Goal: Task Accomplishment & Management: Use online tool/utility

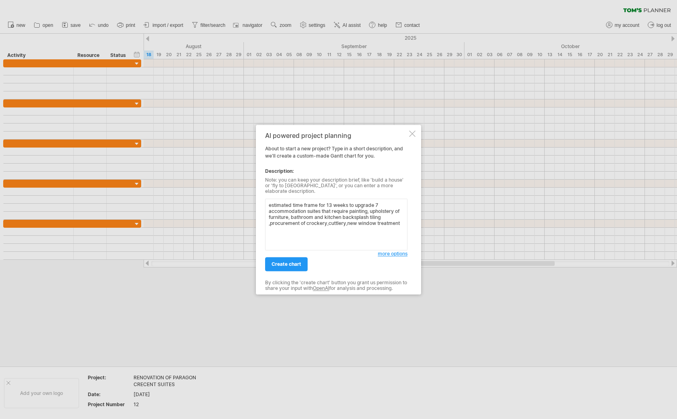
click at [349, 208] on textarea "estimated time frame for 13 weeks to upgrade 7 accommodation suites that requir…" at bounding box center [336, 224] width 142 height 52
click at [364, 227] on textarea "estimated time frame for 13 weeks to upgrade 7 accommodation suites that requir…" at bounding box center [336, 224] width 142 height 52
click at [314, 239] on textarea "estimated time frame for 13 weeks to upgrade 7 accommodation suites that requir…" at bounding box center [336, 224] width 142 height 52
type textarea "estimated time frame for 13 weeks to upgrade 7 accommodation suites that requir…"
click at [292, 261] on span "create chart" at bounding box center [286, 264] width 30 height 6
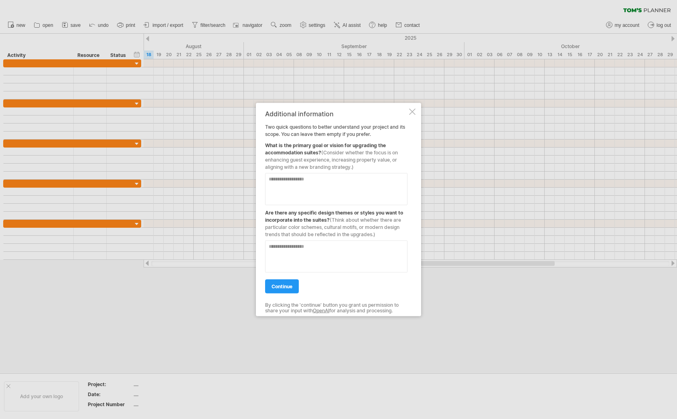
click at [288, 186] on textarea at bounding box center [336, 189] width 142 height 32
type textarea "**********"
click at [295, 248] on textarea at bounding box center [336, 256] width 142 height 32
type textarea "**********"
drag, startPoint x: 287, startPoint y: 246, endPoint x: 245, endPoint y: 240, distance: 42.5
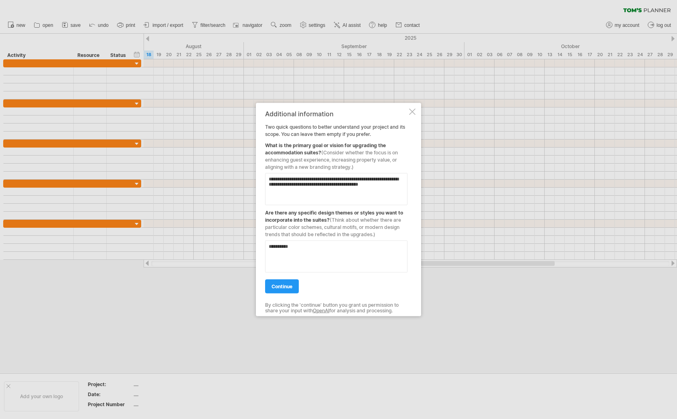
click at [245, 240] on div "Trying to reach [DOMAIN_NAME] Connected again... 0% clear filter new" at bounding box center [338, 209] width 677 height 419
click at [289, 247] on textarea "**********" at bounding box center [336, 256] width 142 height 32
type textarea "**********"
click at [275, 287] on span "continue" at bounding box center [281, 286] width 21 height 6
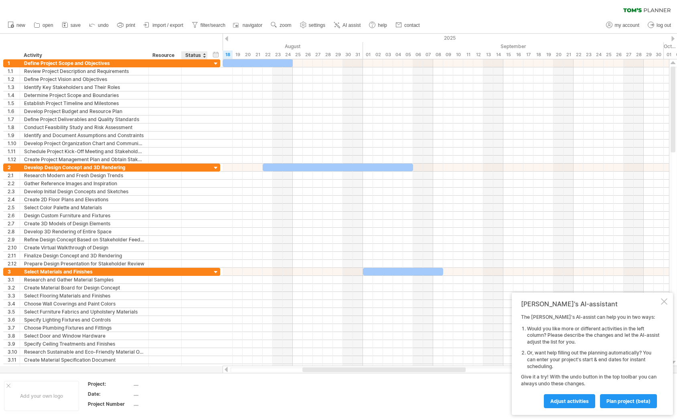
click at [203, 57] on div at bounding box center [203, 55] width 3 height 8
click at [166, 55] on div "Resource" at bounding box center [164, 55] width 24 height 8
click at [164, 59] on input "********" at bounding box center [164, 55] width 24 height 8
click at [177, 57] on div at bounding box center [177, 55] width 3 height 8
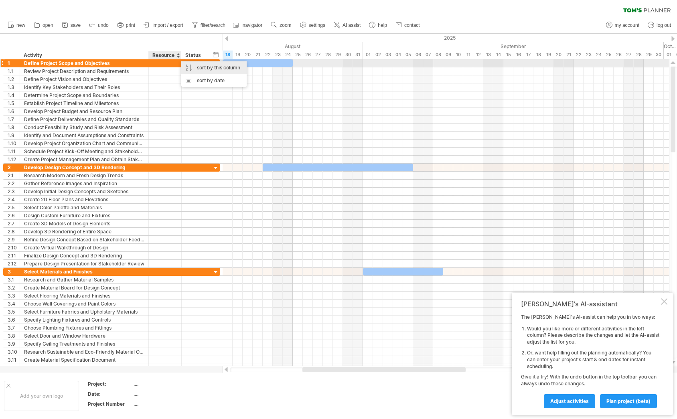
click at [200, 66] on div "sort by this column" at bounding box center [213, 67] width 65 height 13
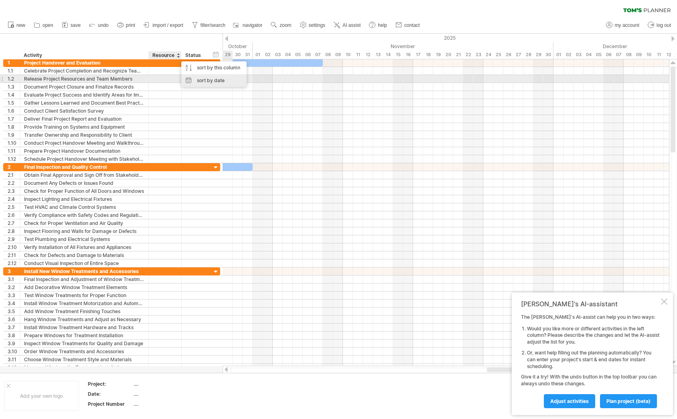
click at [200, 79] on div "sort by date" at bounding box center [213, 80] width 65 height 13
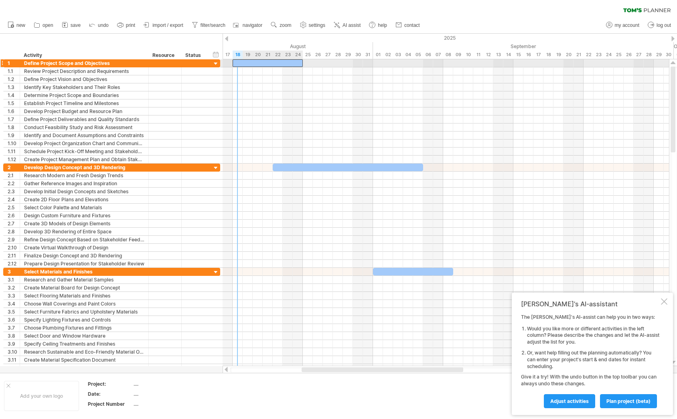
click at [239, 64] on div at bounding box center [268, 63] width 70 height 8
click at [276, 64] on div at bounding box center [268, 63] width 70 height 8
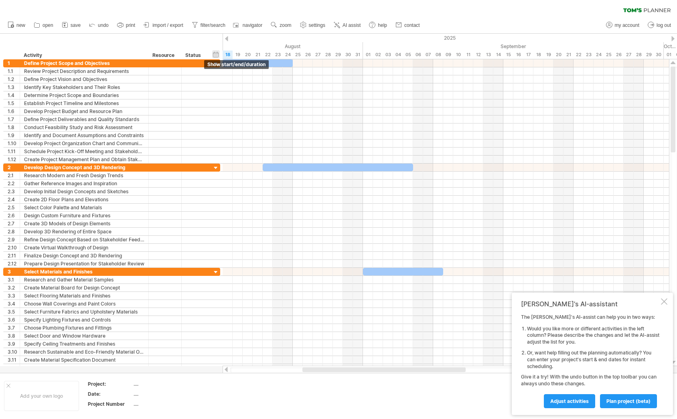
click at [216, 53] on div "hide start/end/duration show start/end/duration" at bounding box center [216, 54] width 8 height 8
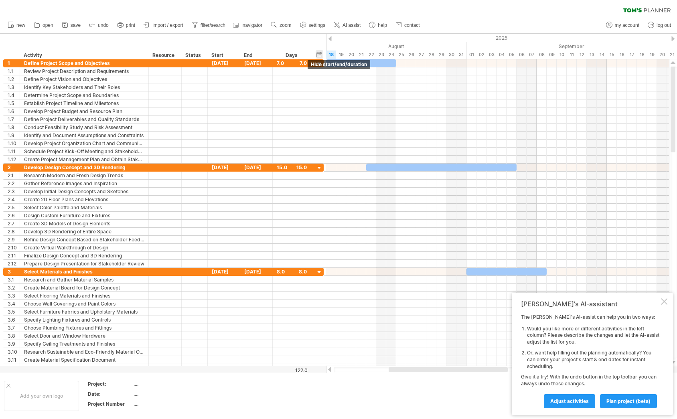
click at [216, 53] on div "Start" at bounding box center [223, 55] width 24 height 8
click at [236, 55] on div at bounding box center [236, 55] width 3 height 8
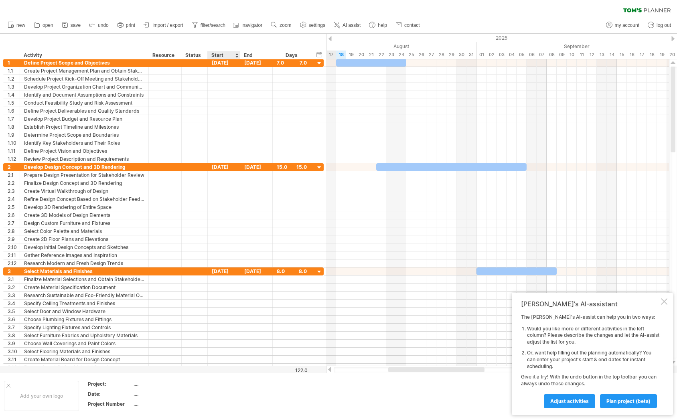
click at [236, 55] on div at bounding box center [236, 55] width 3 height 8
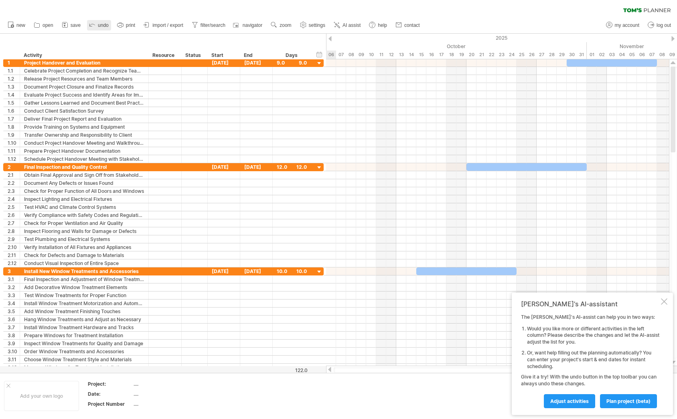
click at [95, 24] on icon at bounding box center [92, 24] width 8 height 8
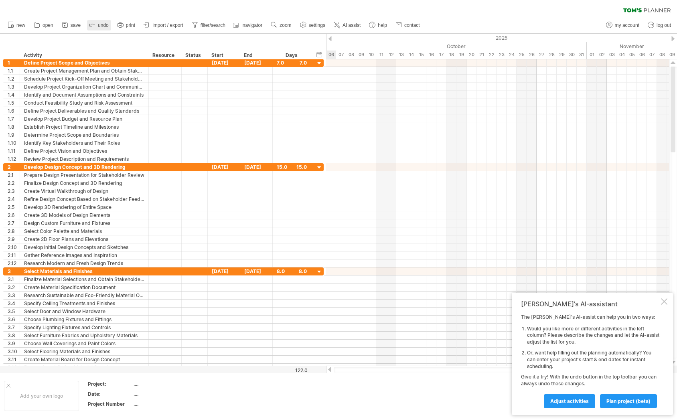
click at [95, 24] on icon at bounding box center [92, 24] width 8 height 8
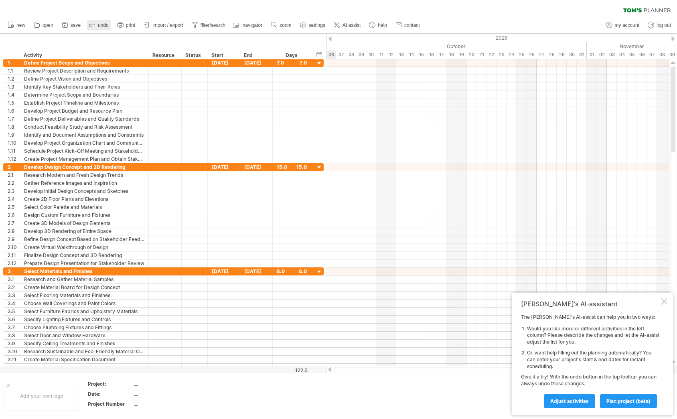
click at [95, 24] on icon at bounding box center [92, 24] width 8 height 8
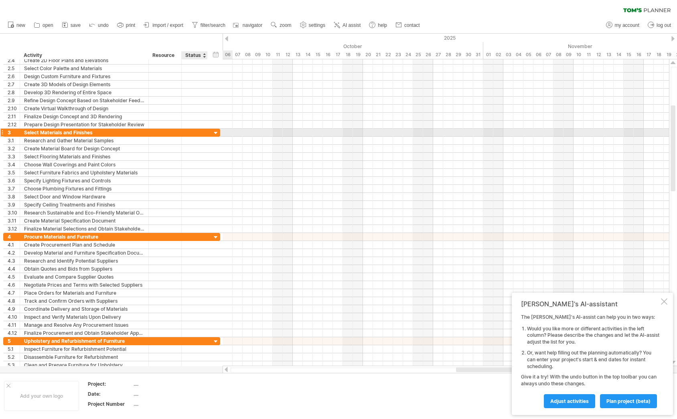
click at [216, 134] on div at bounding box center [216, 134] width 8 height 8
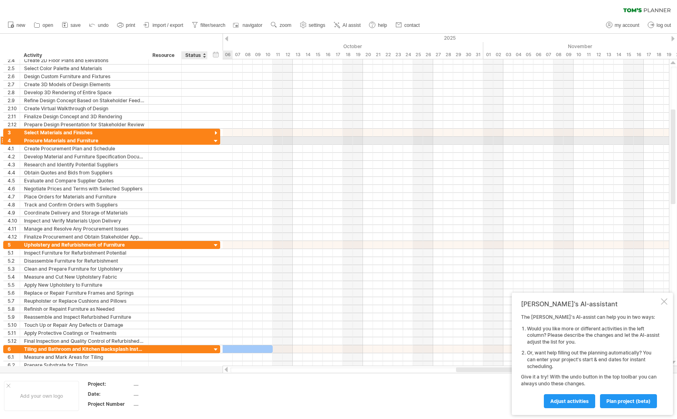
click at [217, 142] on div at bounding box center [216, 142] width 8 height 8
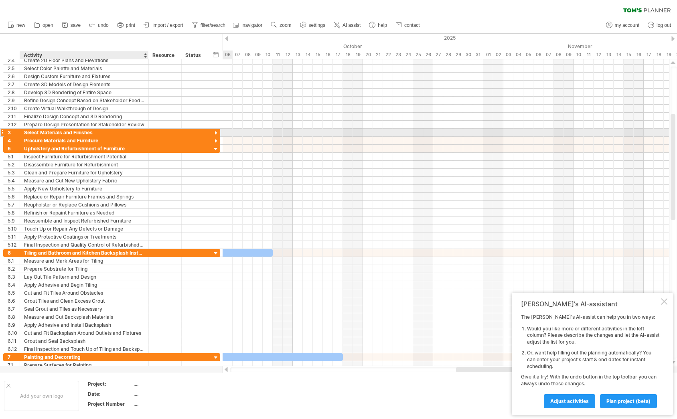
click at [122, 131] on div "Select Materials and Finishes" at bounding box center [84, 133] width 120 height 8
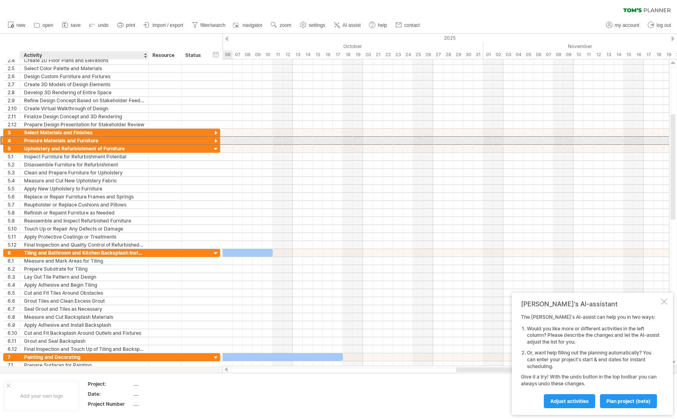
click at [131, 142] on div "Procure Materials and Furniture" at bounding box center [84, 141] width 120 height 8
